Goal: Task Accomplishment & Management: Use online tool/utility

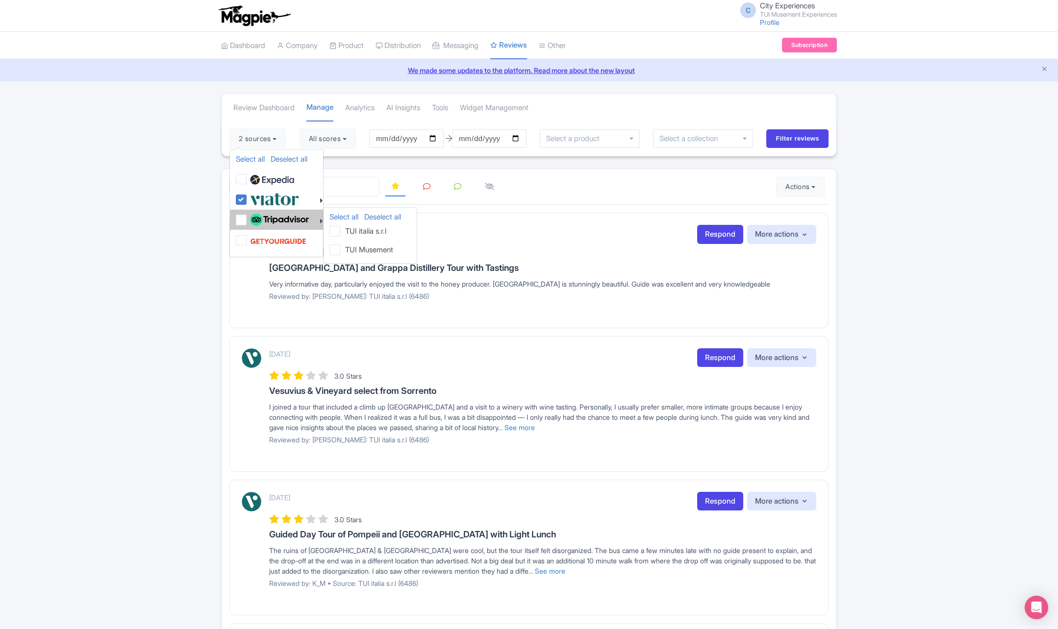
click at [341, 249] on label "TUI Musement" at bounding box center [367, 249] width 52 height 13
click at [0, 0] on input "TUI Musement" at bounding box center [0, 0] width 0 height 0
click at [341, 250] on label "TUI Musement" at bounding box center [367, 249] width 52 height 13
click at [0, 0] on input "TUI Musement" at bounding box center [0, 0] width 0 height 0
click at [341, 250] on label "TUI Musement" at bounding box center [367, 249] width 52 height 13
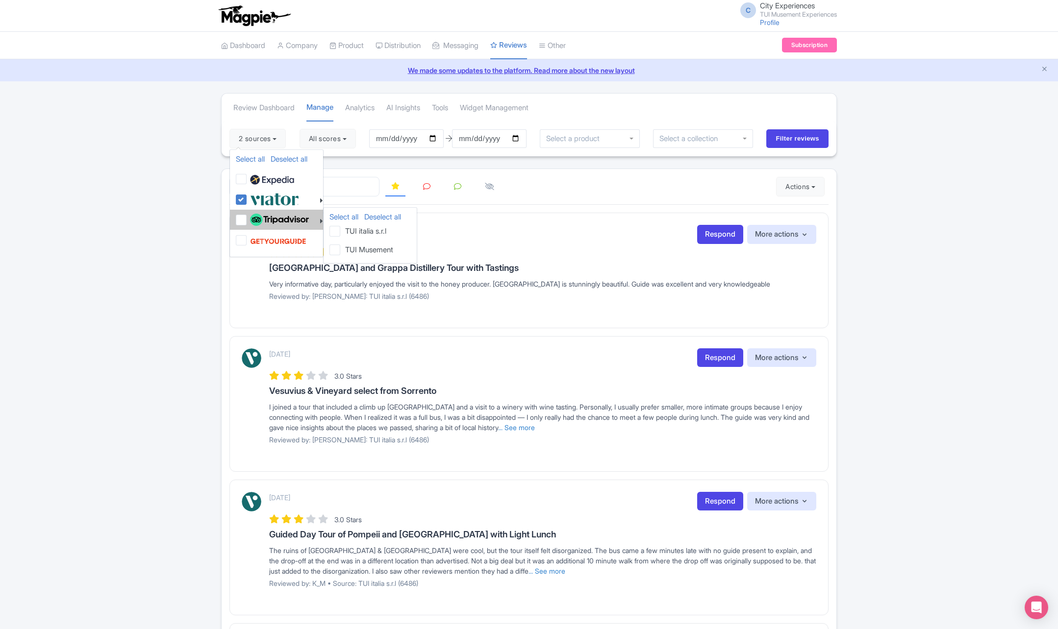
click at [0, 0] on input "TUI Musement" at bounding box center [0, 0] width 0 height 0
click at [341, 250] on label "TUI Musement" at bounding box center [367, 249] width 52 height 13
click at [0, 0] on input "TUI Musement" at bounding box center [0, 0] width 0 height 0
click at [341, 250] on label "TUI Musement" at bounding box center [367, 249] width 52 height 13
click at [0, 0] on input "TUI Musement" at bounding box center [0, 0] width 0 height 0
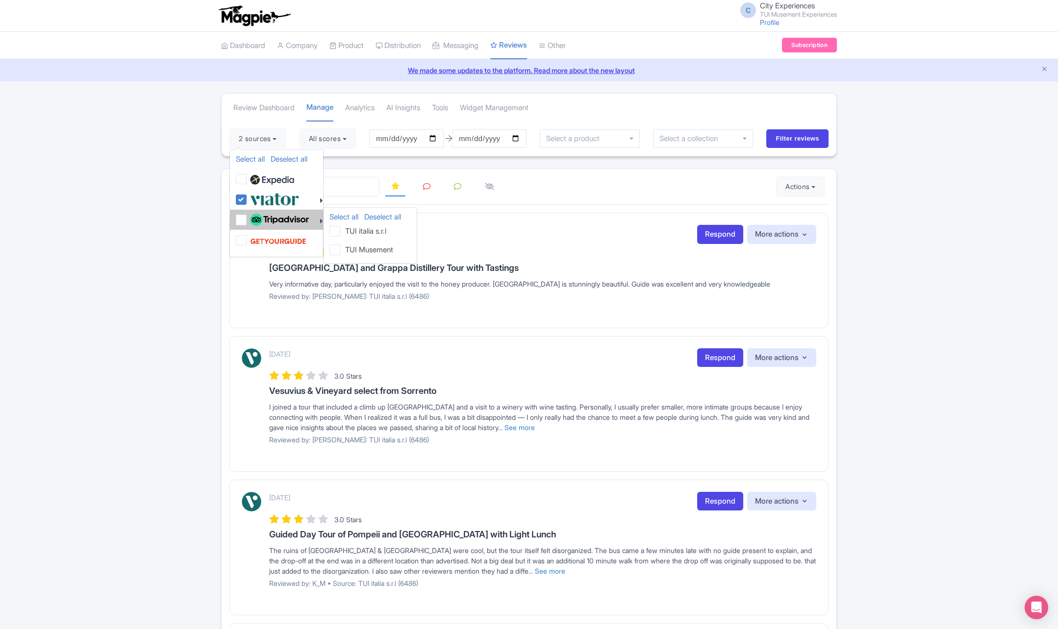
click at [341, 250] on label "TUI Musement" at bounding box center [367, 249] width 52 height 13
click at [0, 0] on input "TUI Musement" at bounding box center [0, 0] width 0 height 0
click at [341, 250] on label "TUI Musement" at bounding box center [367, 249] width 52 height 13
click at [0, 0] on input "TUI Musement" at bounding box center [0, 0] width 0 height 0
click at [341, 250] on label "TUI Musement" at bounding box center [367, 249] width 52 height 13
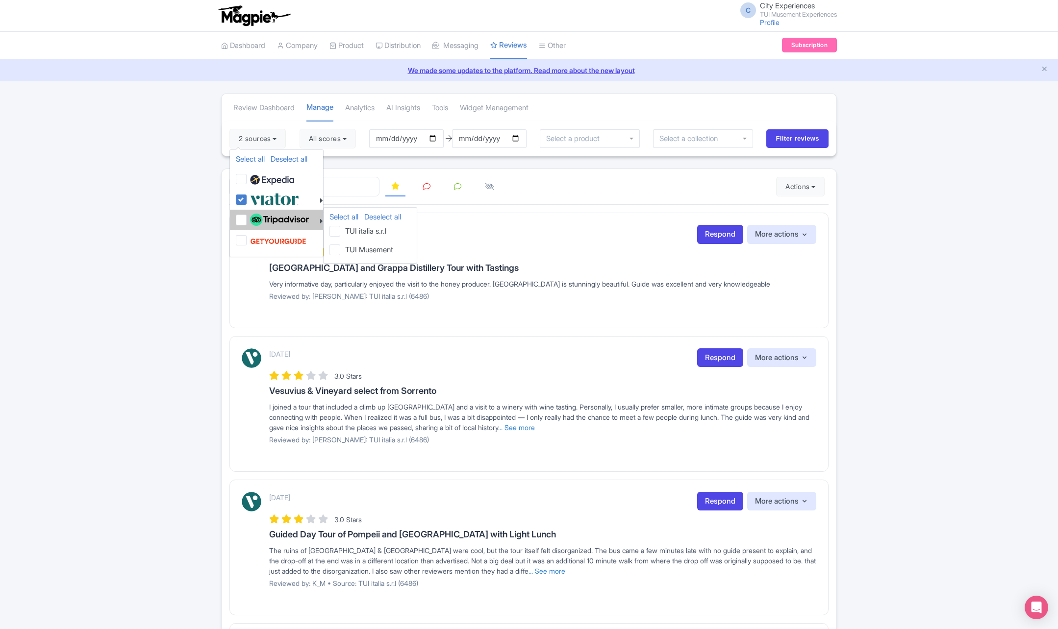
click at [0, 0] on input "TUI Musement" at bounding box center [0, 0] width 0 height 0
click at [341, 208] on label "TUI italia s.r.l" at bounding box center [363, 210] width 45 height 13
click at [341, 208] on input "TUI italia s.r.l" at bounding box center [344, 207] width 6 height 6
checkbox input "false"
click at [341, 234] on label "TUI Musement" at bounding box center [367, 229] width 52 height 13
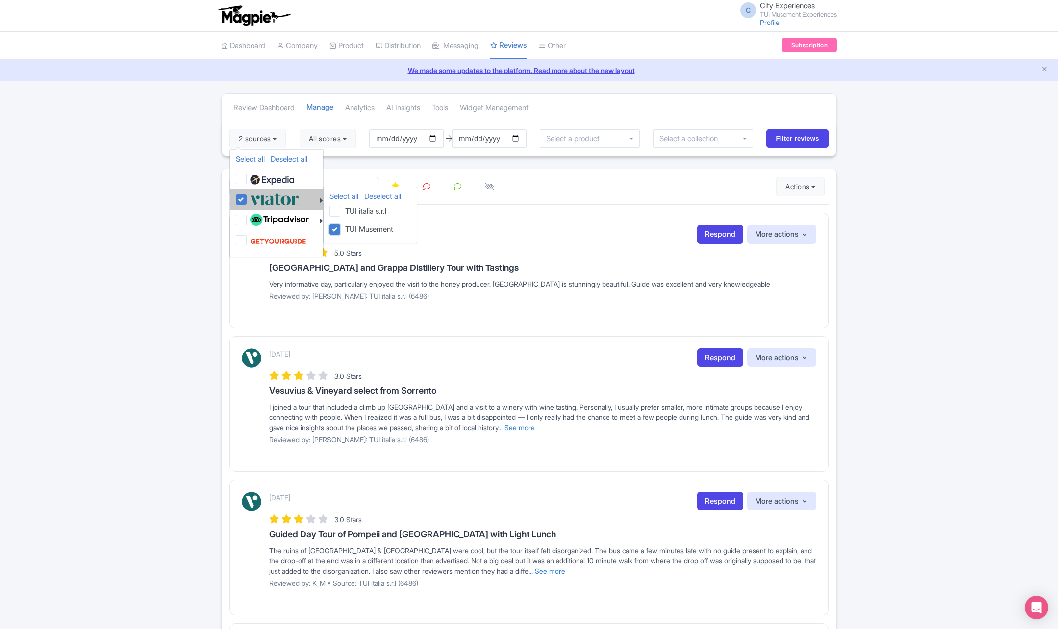
click at [341, 229] on input "TUI Musement" at bounding box center [344, 226] width 6 height 6
click at [341, 231] on label "TUI Musement" at bounding box center [367, 229] width 52 height 13
click at [341, 229] on input "TUI Musement" at bounding box center [344, 226] width 6 height 6
checkbox input "true"
click at [341, 230] on label "TUI italia s.r.l" at bounding box center [363, 230] width 45 height 13
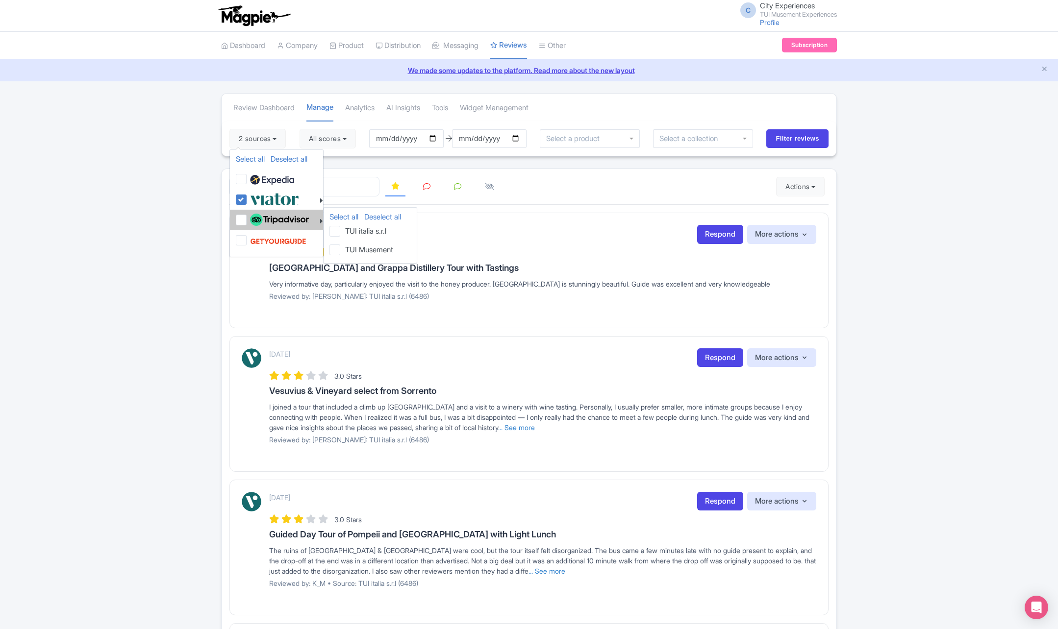
click at [0, 0] on input "TUI italia s.r.l" at bounding box center [0, 0] width 0 height 0
